Goal: Transaction & Acquisition: Purchase product/service

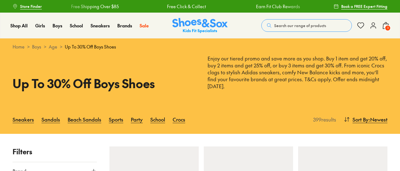
type input "***"
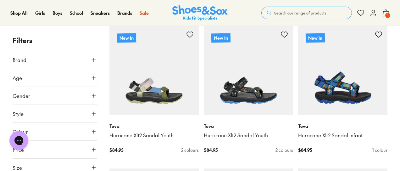
scroll to position [2, 0]
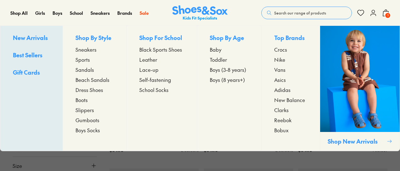
click at [216, 68] on span "Boys (3-8 years)" at bounding box center [228, 70] width 37 height 8
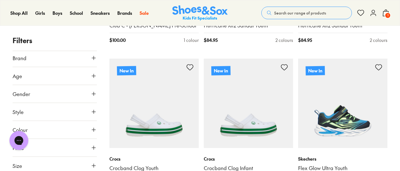
scroll to position [248, 0]
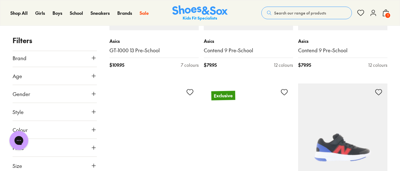
scroll to position [2203, 0]
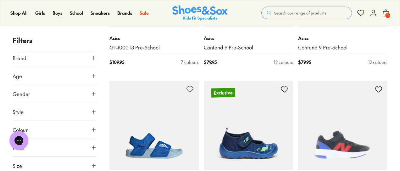
click at [72, 166] on button "Size" at bounding box center [55, 166] width 84 height 18
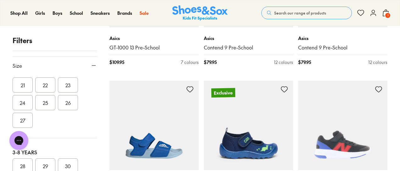
scroll to position [71, 0]
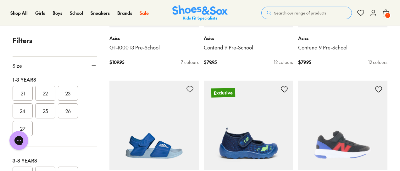
click at [65, 107] on button "26" at bounding box center [68, 110] width 20 height 15
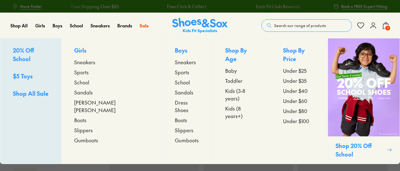
click at [175, 64] on span "Sneakers" at bounding box center [185, 62] width 21 height 8
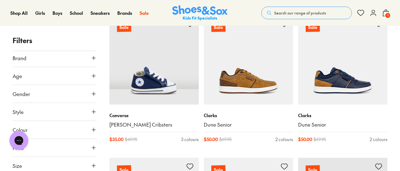
click at [48, 161] on button "Size" at bounding box center [55, 166] width 84 height 18
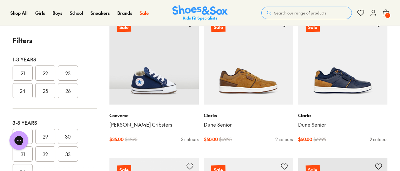
scroll to position [77, 0]
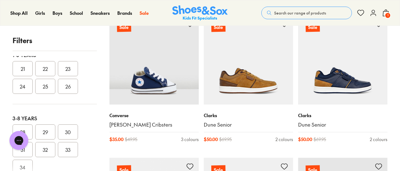
click at [69, 84] on button "26" at bounding box center [68, 86] width 20 height 15
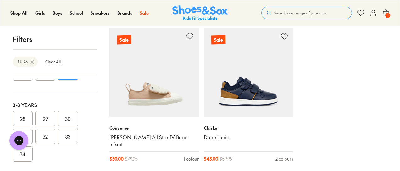
scroll to position [110, 0]
click at [22, 115] on button "28" at bounding box center [23, 122] width 20 height 15
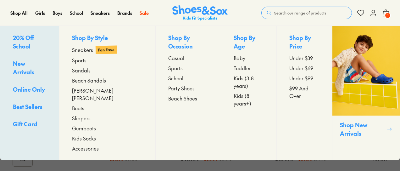
click at [156, 104] on div "Shop By Occasion Casual Sports School Party Shoes Beach Shoes" at bounding box center [188, 93] width 65 height 134
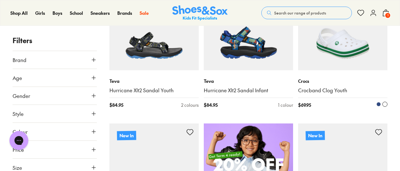
scroll to position [337, 0]
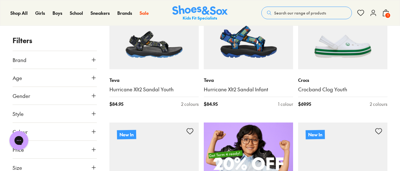
click at [67, 165] on button "Size" at bounding box center [55, 168] width 84 height 18
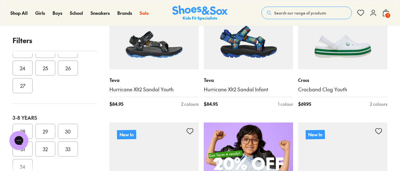
scroll to position [116, 0]
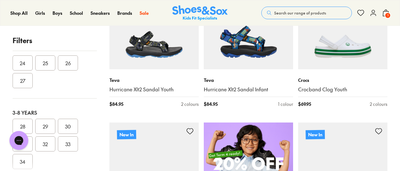
click at [72, 61] on button "26" at bounding box center [68, 62] width 20 height 15
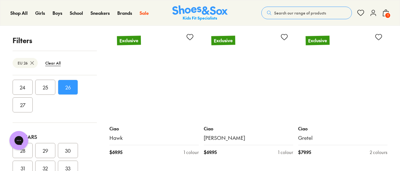
scroll to position [1443, 0]
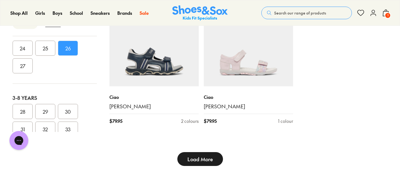
type input "***"
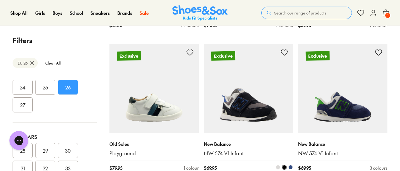
scroll to position [2853, 0]
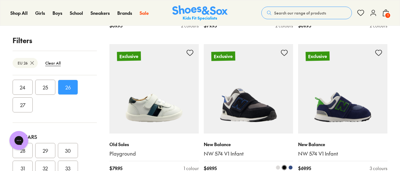
click at [247, 104] on img at bounding box center [248, 88] width 89 height 89
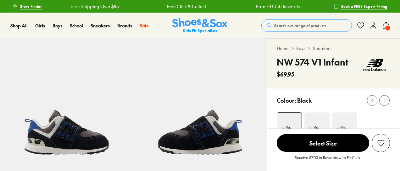
scroll to position [43, 0]
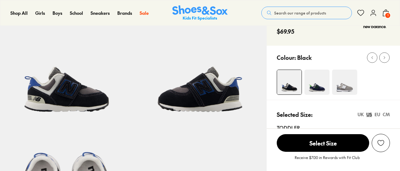
select select "*"
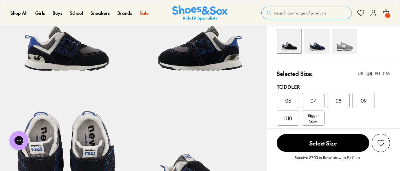
scroll to position [69, 0]
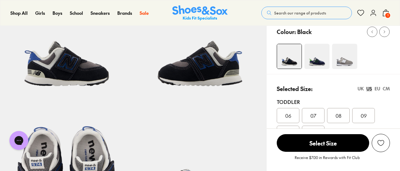
click at [316, 59] on img at bounding box center [317, 56] width 25 height 25
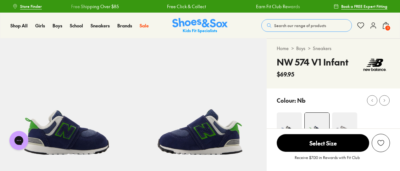
select select "*"
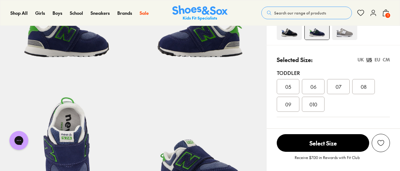
scroll to position [84, 0]
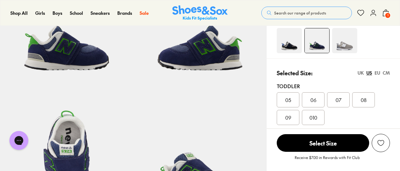
click at [376, 77] on div "Selected Size: UK US EU CM" at bounding box center [333, 73] width 113 height 9
click at [377, 73] on div "EU" at bounding box center [378, 73] width 6 height 7
click at [295, 115] on div "26" at bounding box center [288, 117] width 23 height 15
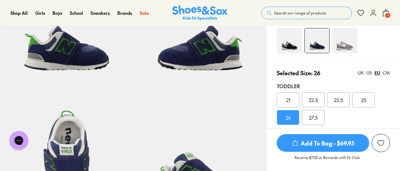
click at [312, 142] on span "Add To Bag - $69.95" at bounding box center [323, 143] width 93 height 18
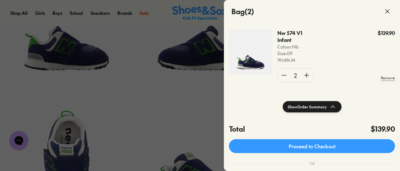
scroll to position [39, 0]
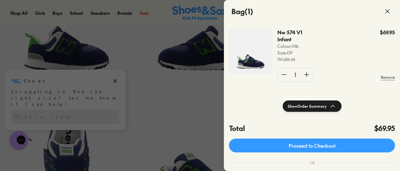
click at [164, 93] on div at bounding box center [200, 85] width 400 height 171
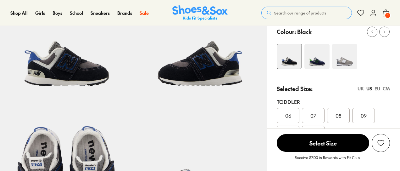
select select "*"
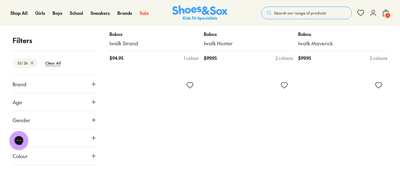
scroll to position [2988, 0]
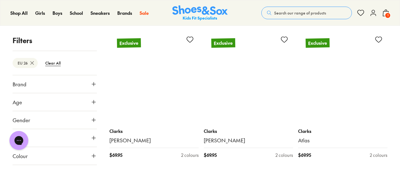
scroll to position [4317, 0]
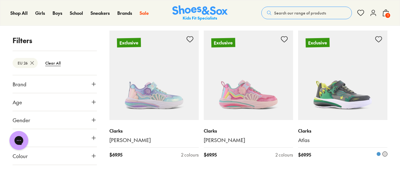
click at [368, 142] on div "Clarks Atlas $ 69.95 2 colours" at bounding box center [342, 143] width 89 height 46
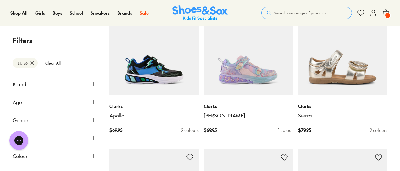
scroll to position [4484, 0]
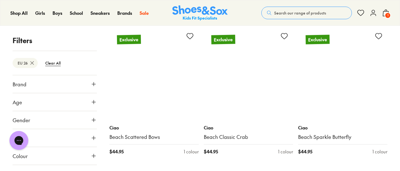
scroll to position [6031, 0]
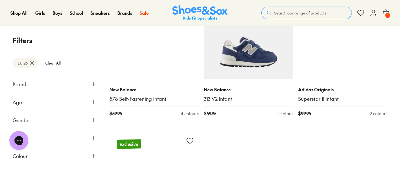
scroll to position [7652, 0]
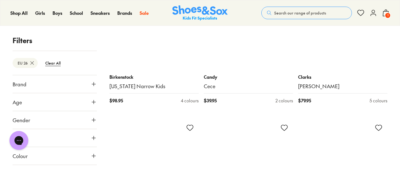
scroll to position [8520, 0]
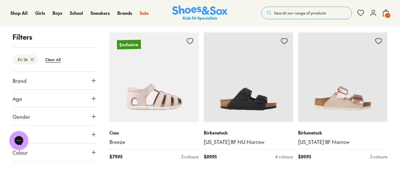
scroll to position [9198, 0]
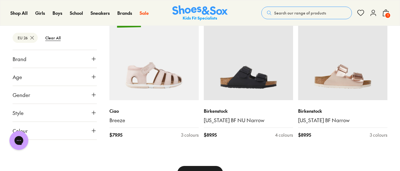
type input "***"
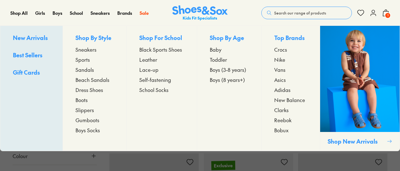
click at [90, 73] on span "Sandals" at bounding box center [85, 70] width 19 height 8
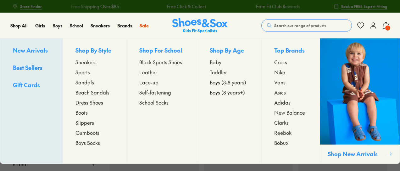
click at [283, 63] on span "Crocs" at bounding box center [281, 62] width 13 height 8
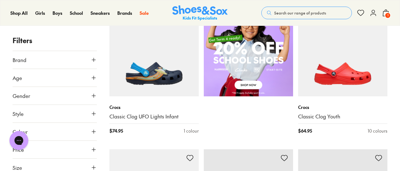
scroll to position [418, 0]
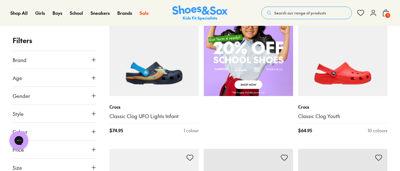
click at [68, 162] on button "Size" at bounding box center [55, 168] width 84 height 18
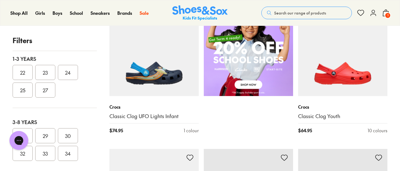
scroll to position [69, 0]
click at [39, 91] on button "27" at bounding box center [45, 92] width 20 height 15
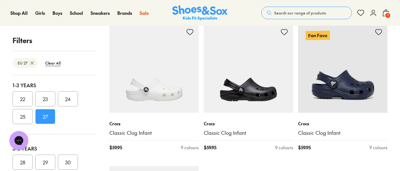
scroll to position [544, 0]
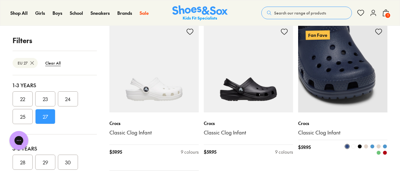
click at [360, 58] on img at bounding box center [342, 67] width 89 height 89
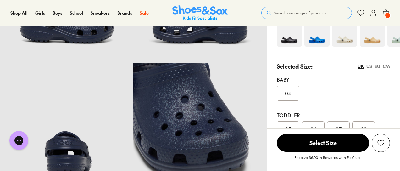
select select "*"
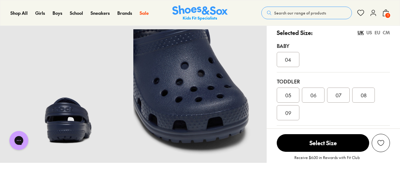
scroll to position [145, 0]
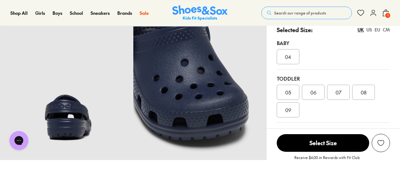
click at [376, 30] on div "EU" at bounding box center [378, 29] width 6 height 7
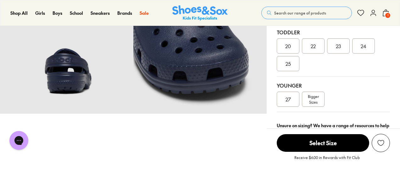
scroll to position [195, 0]
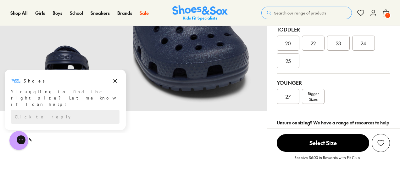
click at [311, 94] on span "Bigger Sizes" at bounding box center [313, 96] width 11 height 11
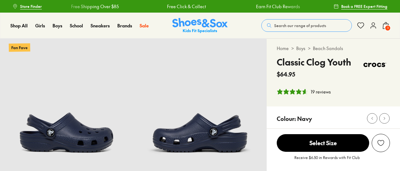
select select "*"
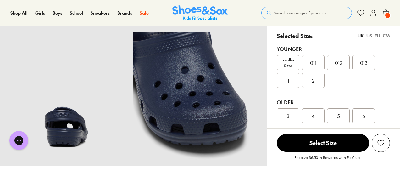
scroll to position [130, 0]
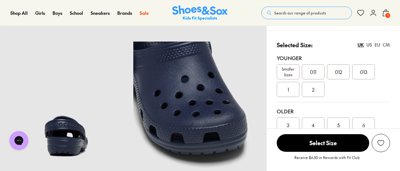
click at [377, 45] on div "EU" at bounding box center [378, 45] width 6 height 7
click at [283, 70] on span "Smaller Sizes" at bounding box center [288, 71] width 22 height 11
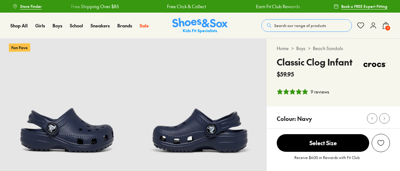
select select "*"
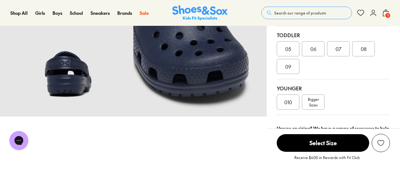
scroll to position [138, 0]
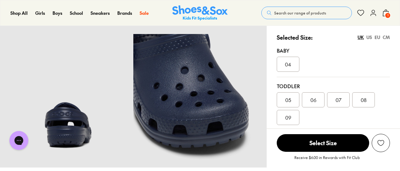
click at [376, 38] on div "EU" at bounding box center [378, 37] width 6 height 7
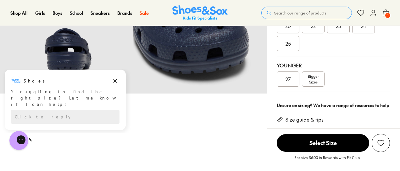
scroll to position [212, 0]
click at [291, 79] on div "27" at bounding box center [288, 79] width 23 height 15
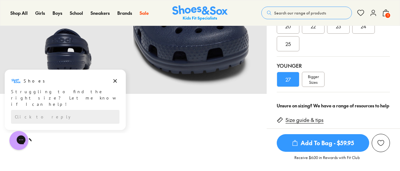
click at [318, 139] on span "Add To Bag - $59.95" at bounding box center [323, 143] width 93 height 18
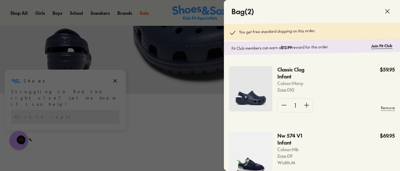
click at [150, 117] on div at bounding box center [200, 85] width 400 height 171
